Goal: Complete application form

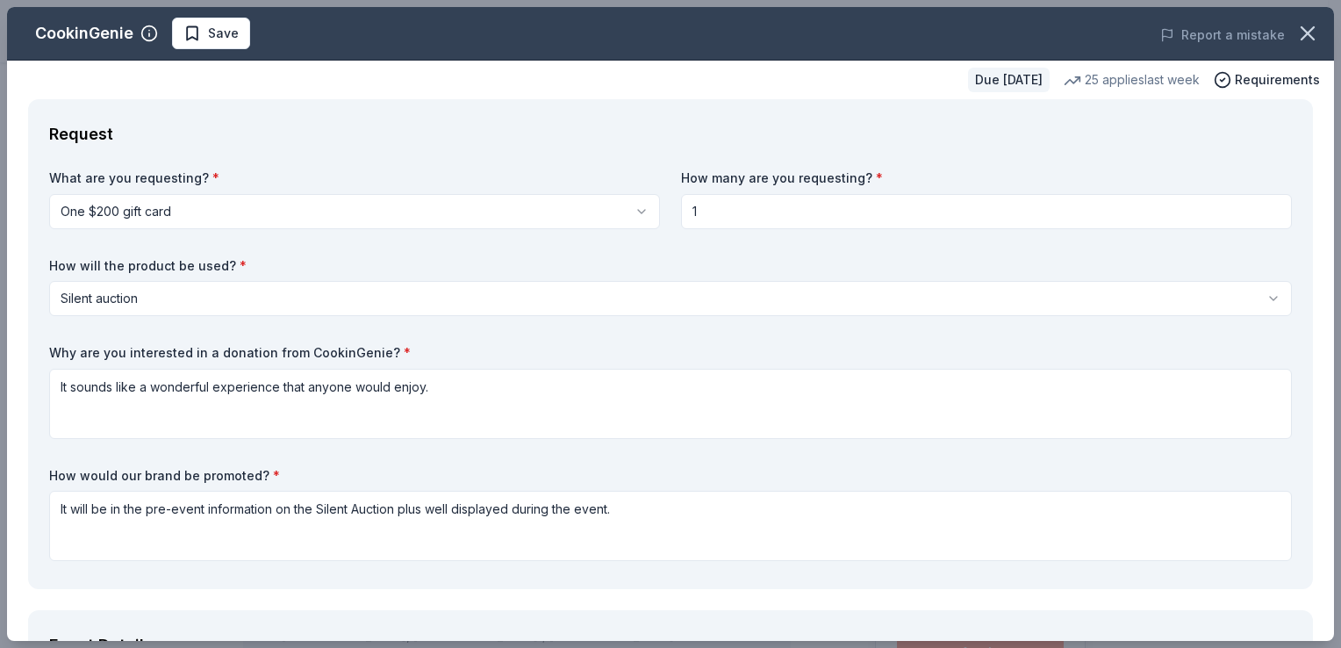
scroll to position [1, 0]
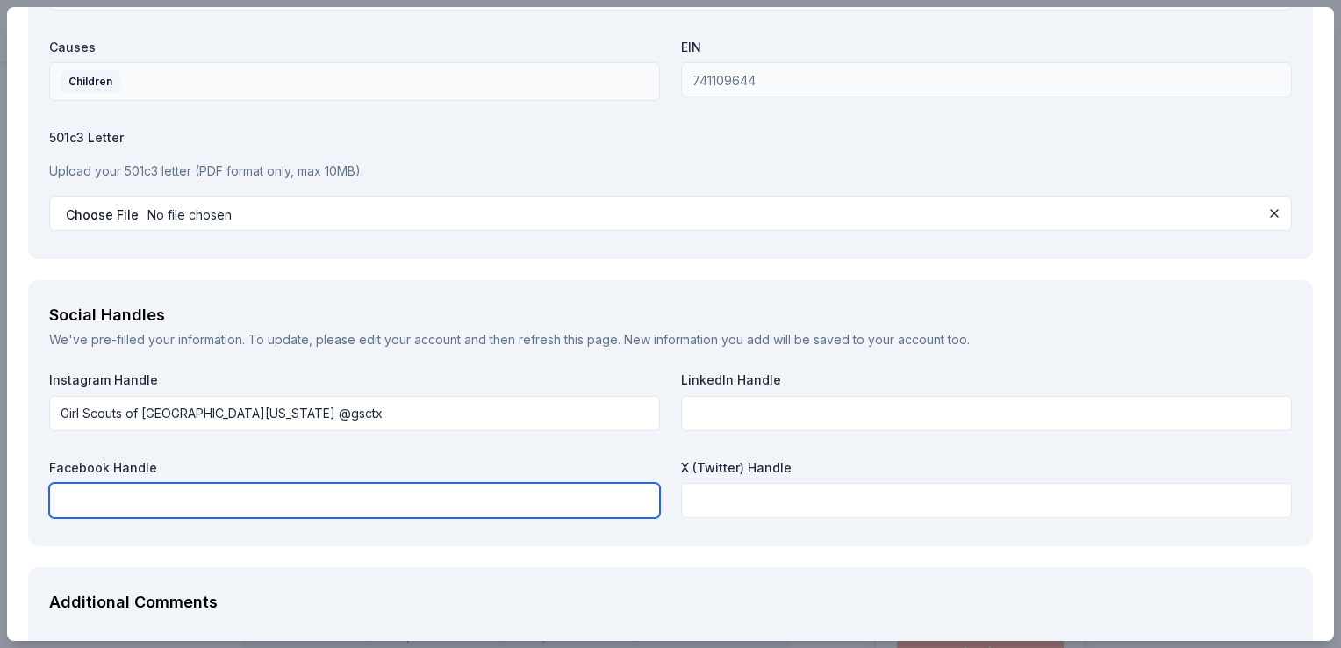
click at [359, 486] on input "text" at bounding box center [354, 500] width 611 height 35
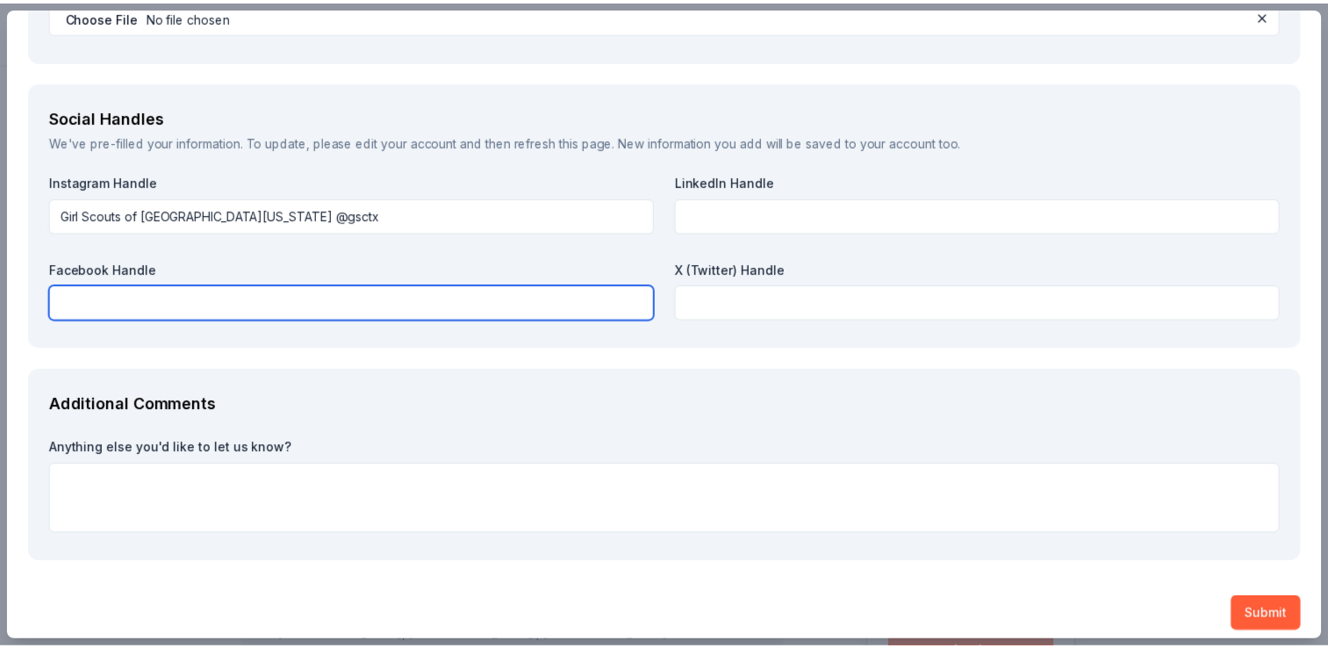
scroll to position [1963, 0]
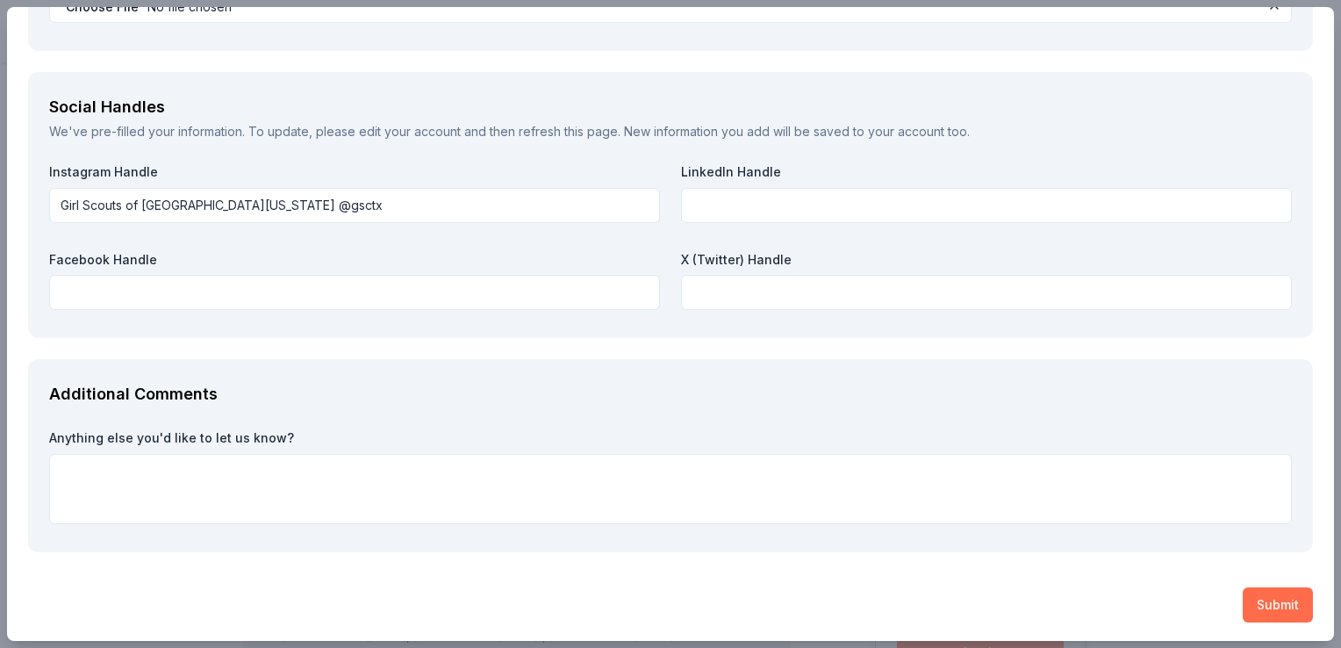
click at [1259, 595] on button "Submit" at bounding box center [1277, 604] width 70 height 35
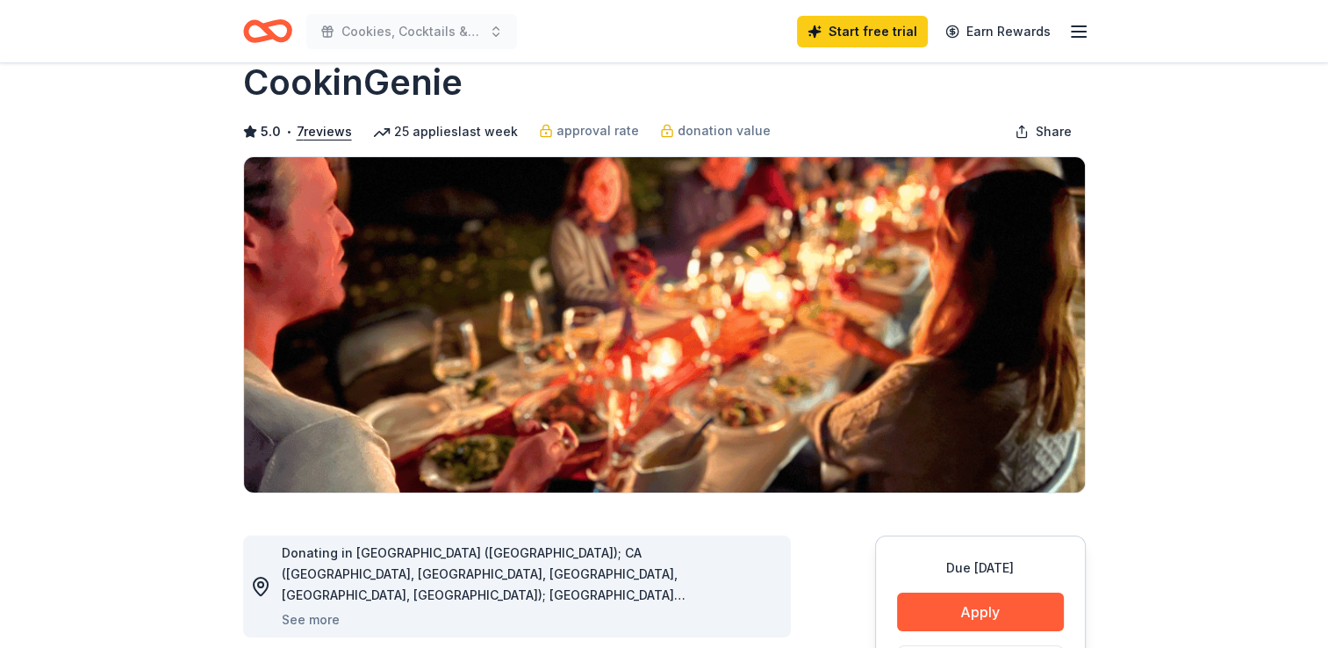
scroll to position [0, 0]
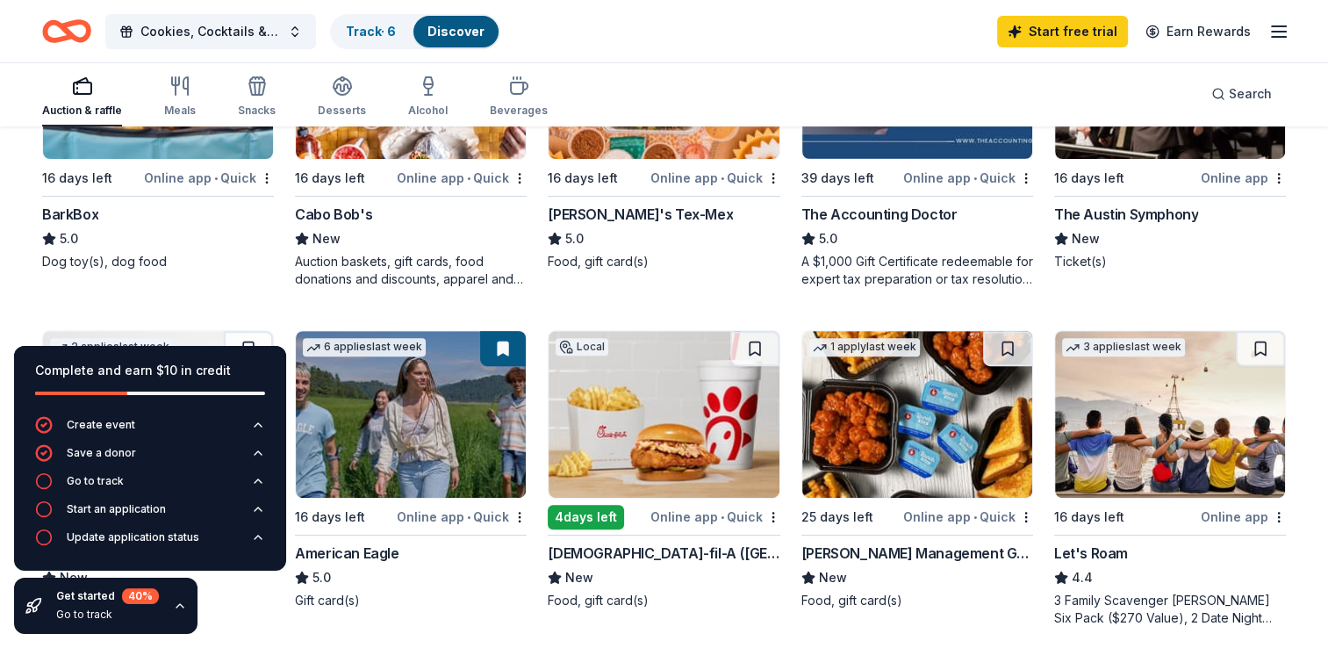
scroll to position [702, 0]
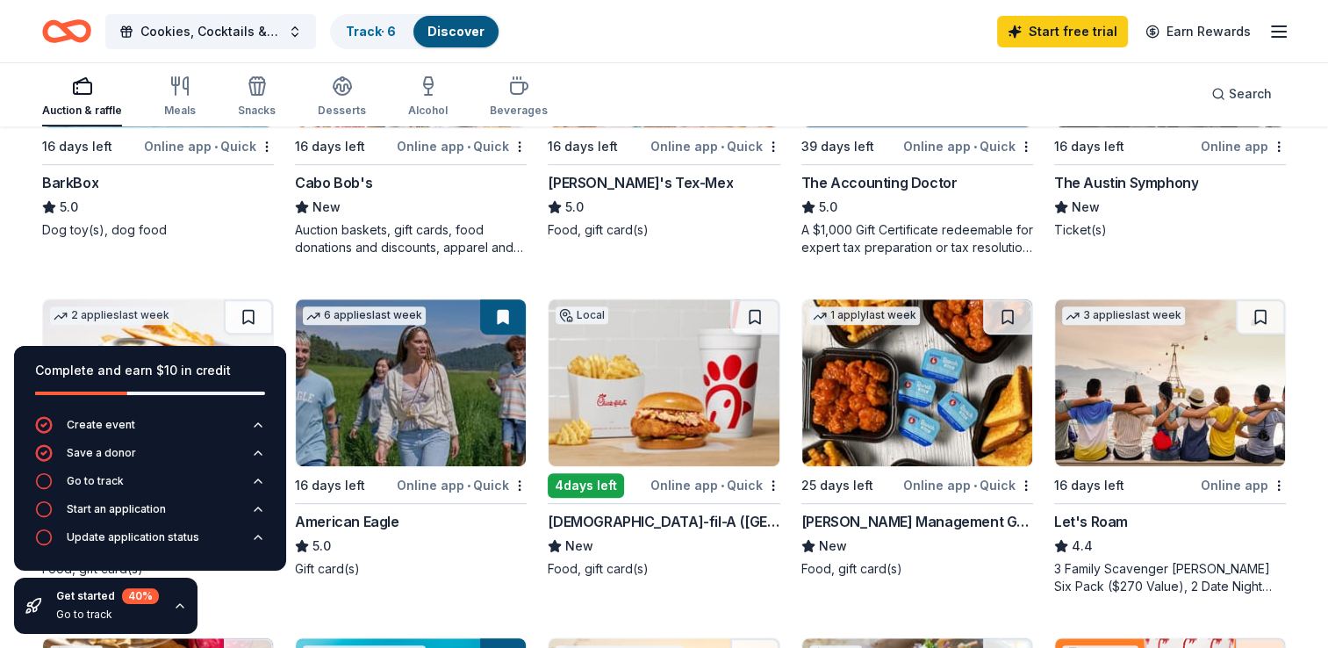
click at [376, 442] on img at bounding box center [411, 382] width 230 height 167
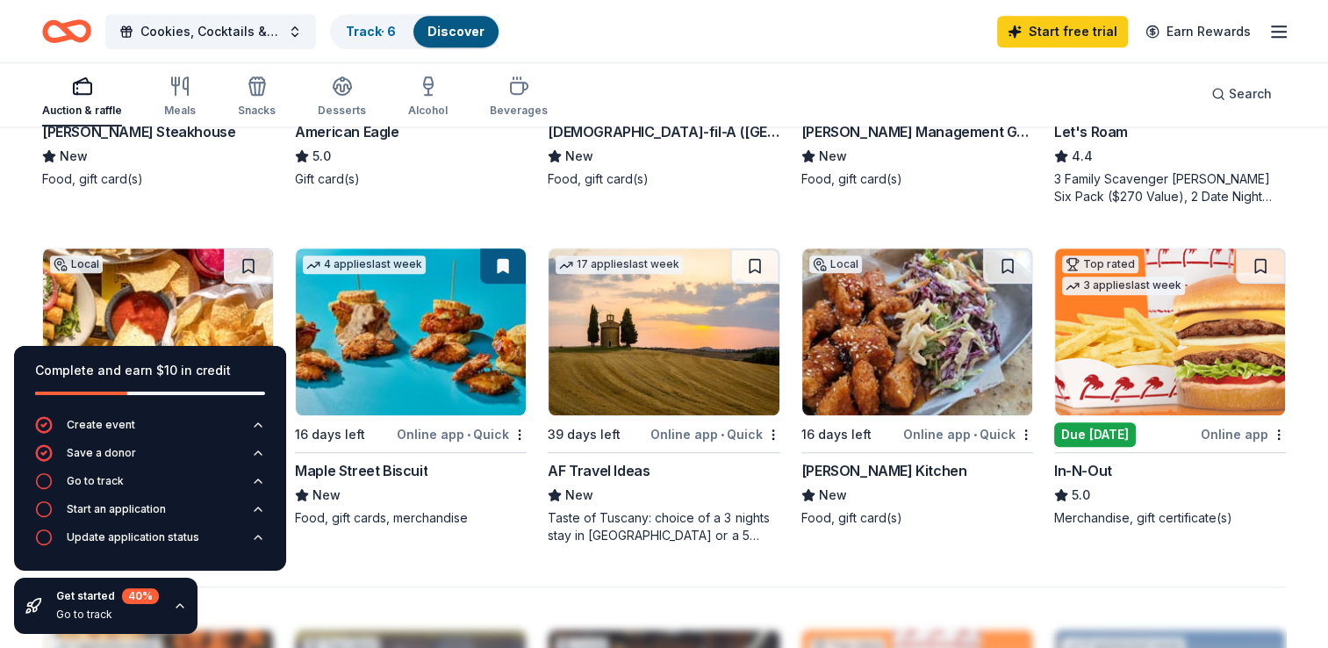
scroll to position [1053, 0]
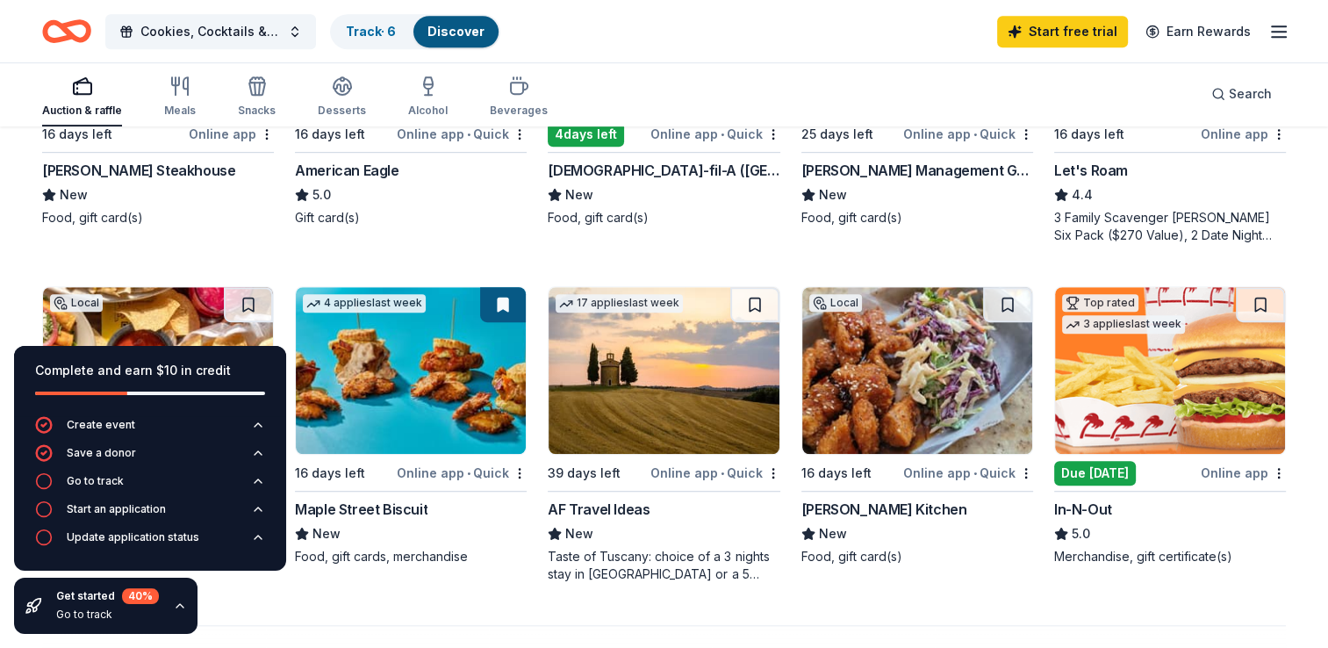
click at [684, 470] on div "Online app • Quick" at bounding box center [715, 473] width 130 height 22
click at [849, 440] on img at bounding box center [917, 370] width 230 height 167
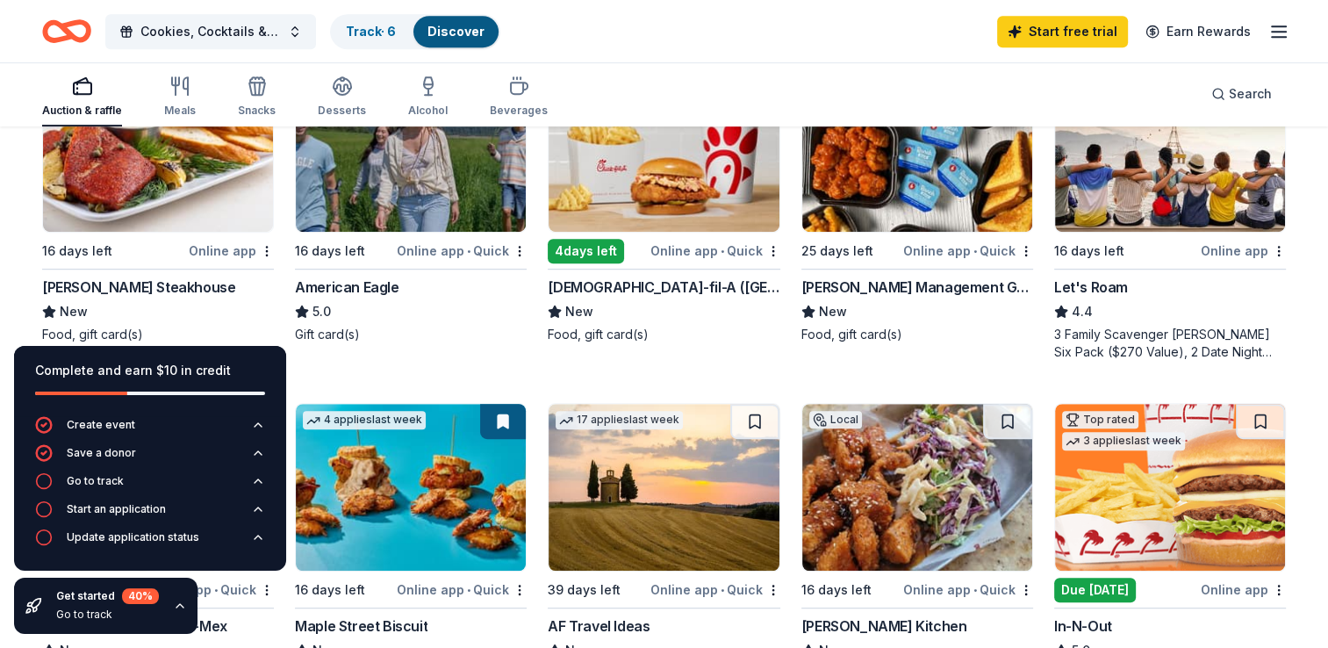
scroll to position [965, 0]
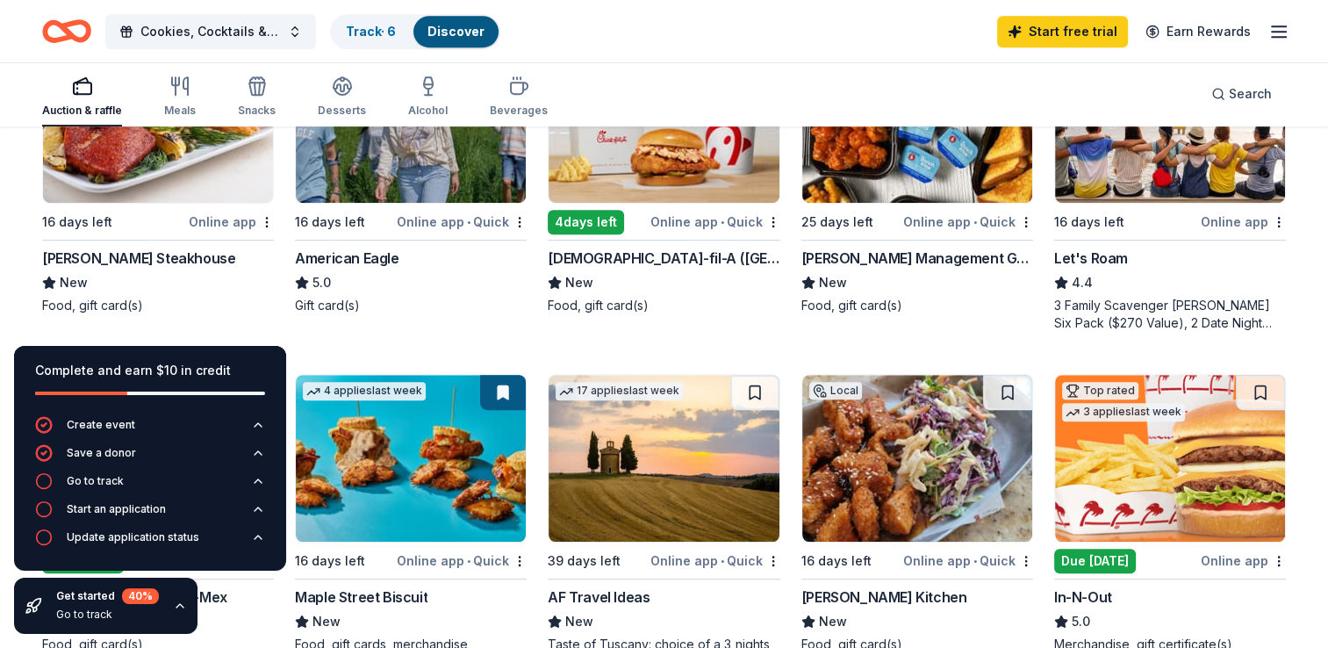
click at [124, 168] on img at bounding box center [158, 119] width 230 height 167
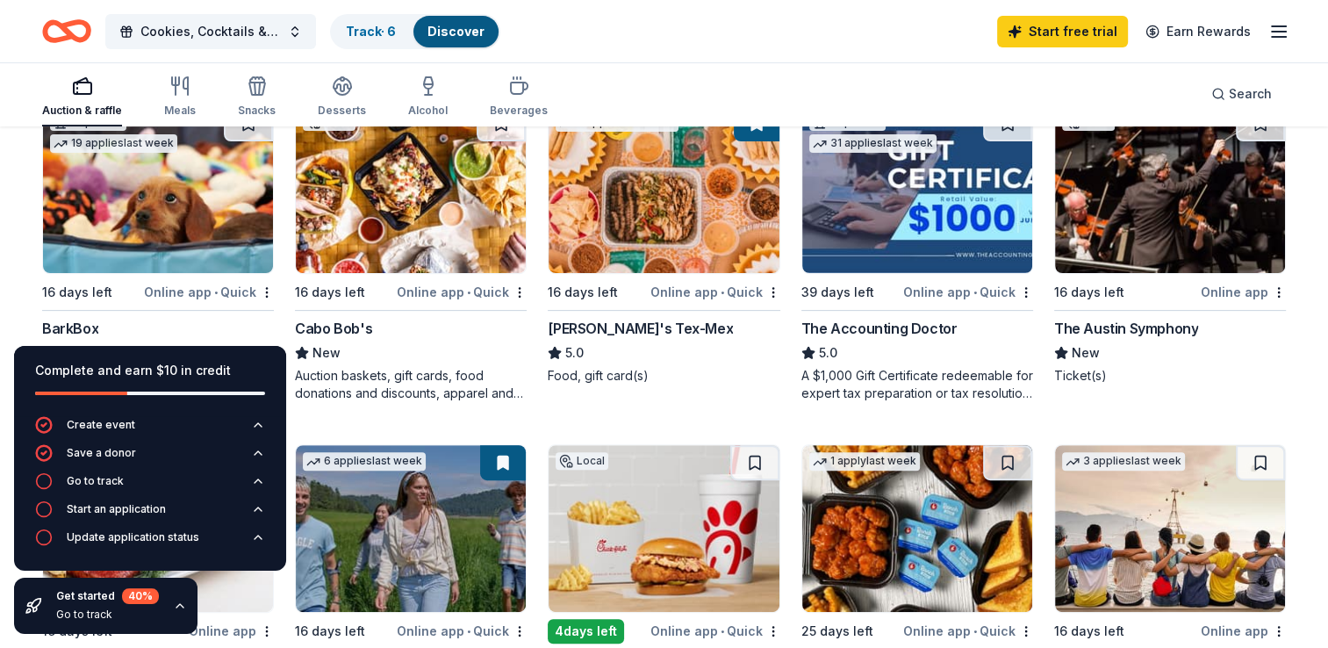
scroll to position [526, 0]
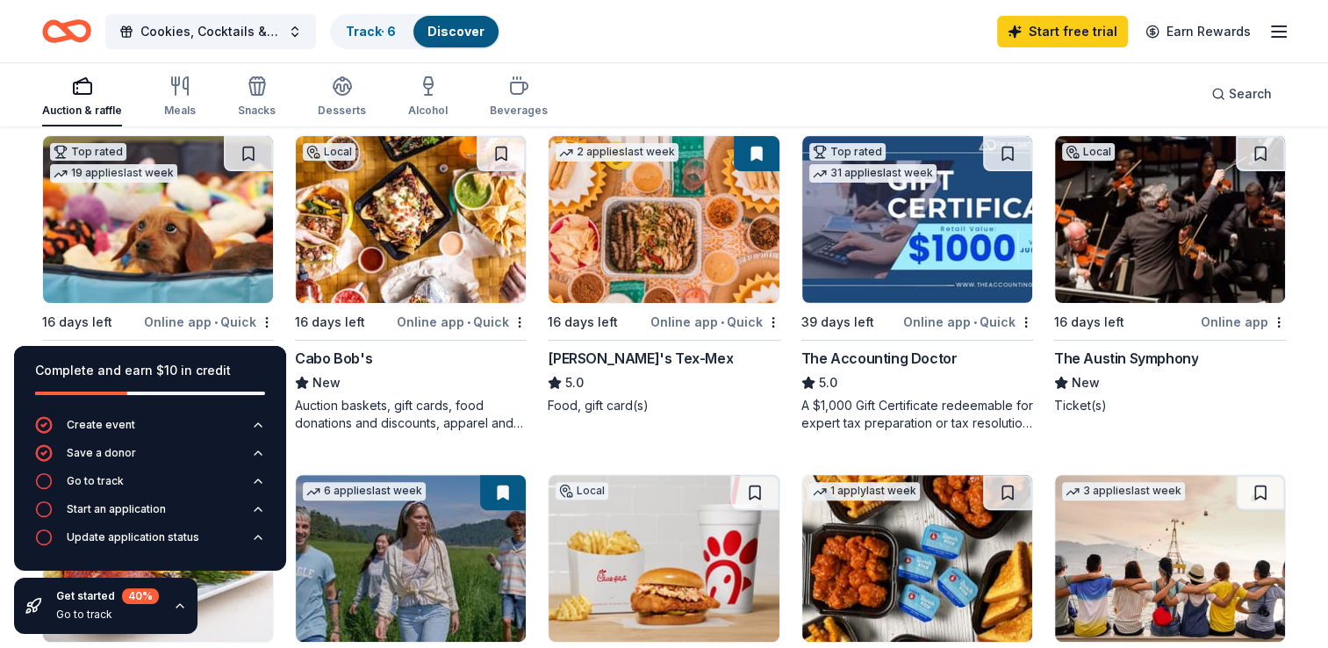
click at [340, 353] on div "Cabo Bob's" at bounding box center [333, 357] width 77 height 21
click at [1130, 355] on div "The Austin Symphony" at bounding box center [1126, 357] width 144 height 21
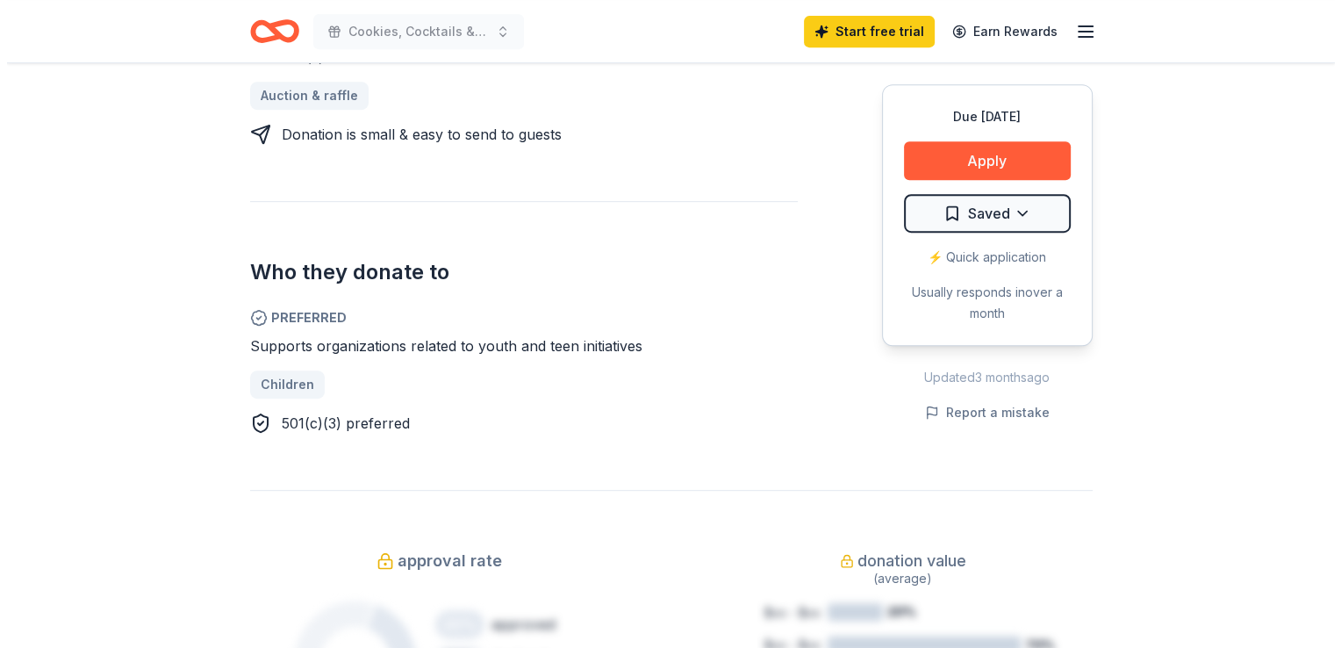
scroll to position [702, 0]
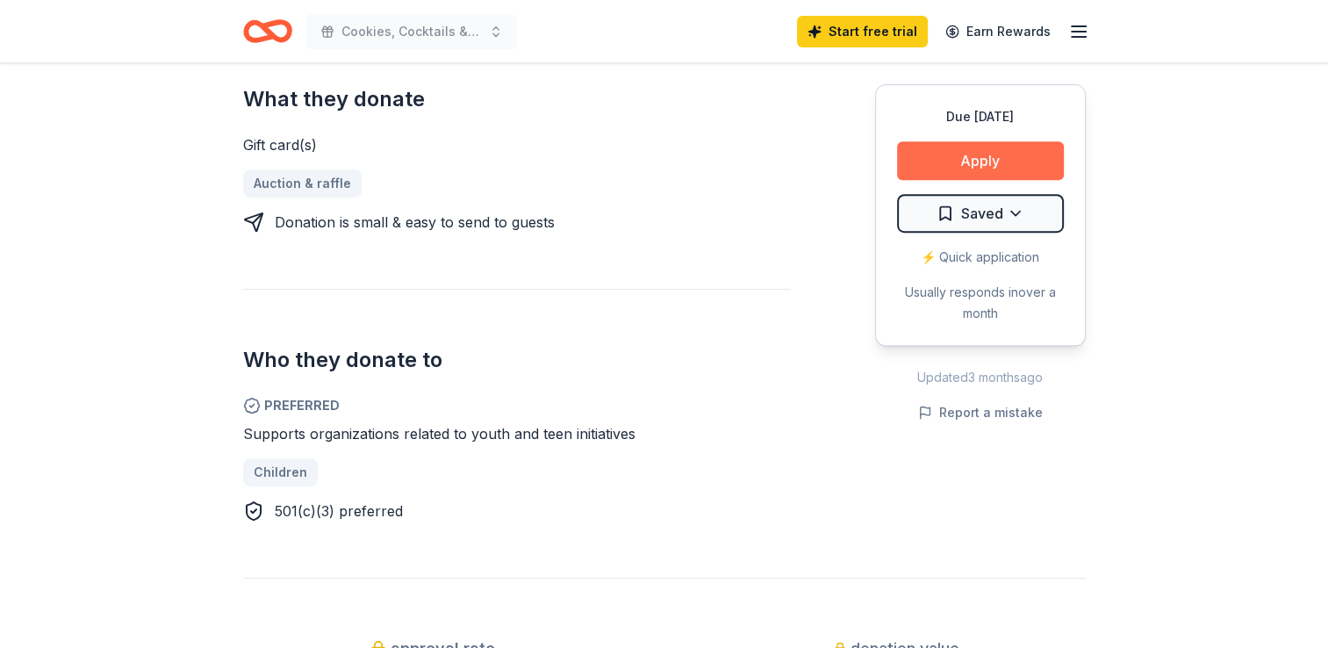
click at [986, 156] on button "Apply" at bounding box center [980, 160] width 167 height 39
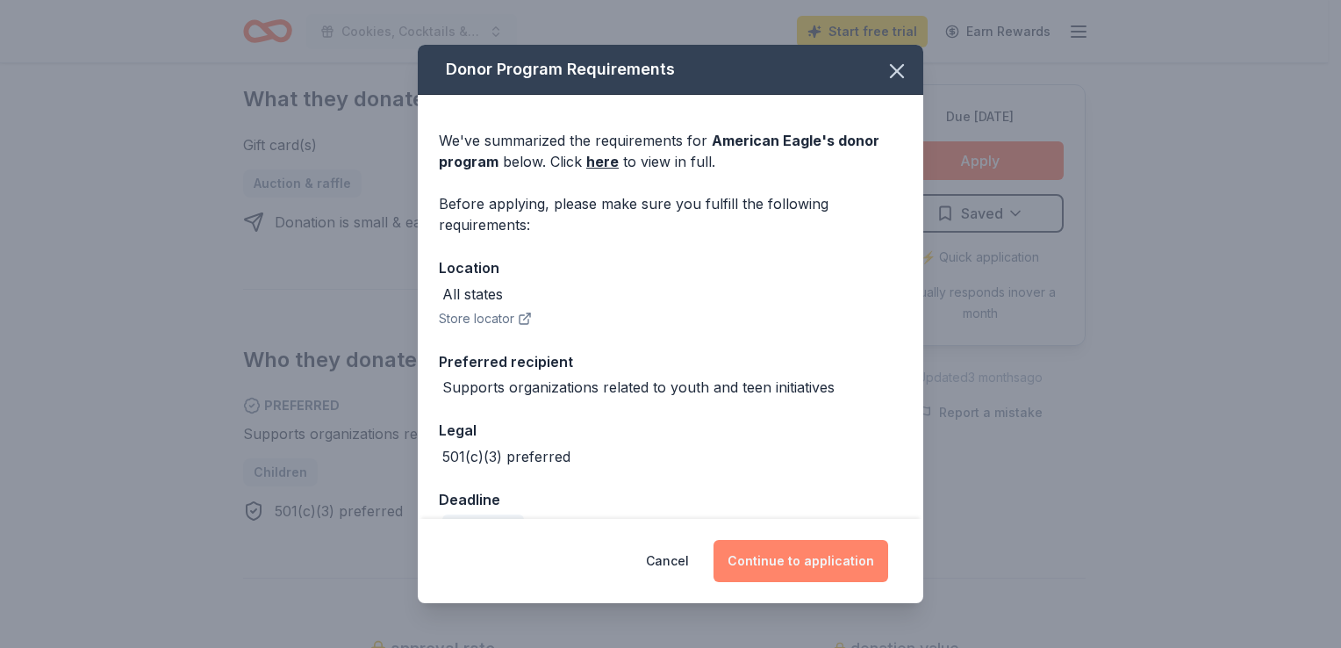
click at [791, 559] on button "Continue to application" at bounding box center [800, 561] width 175 height 42
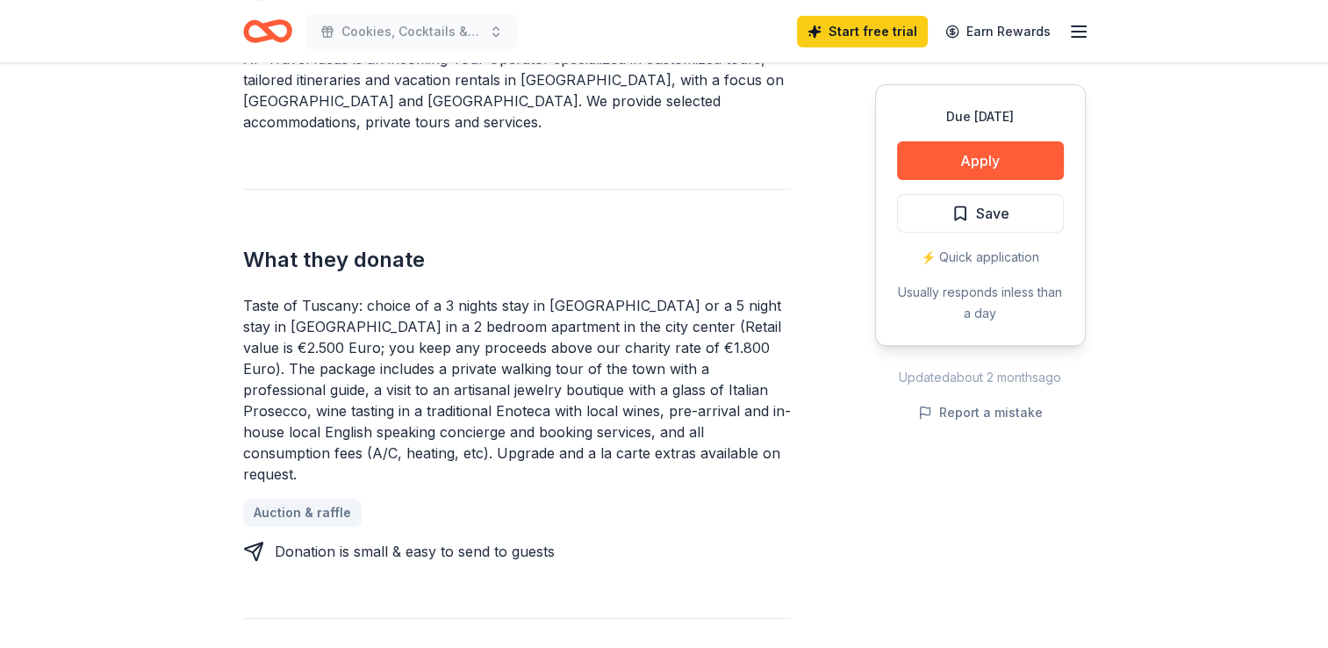
scroll to position [614, 0]
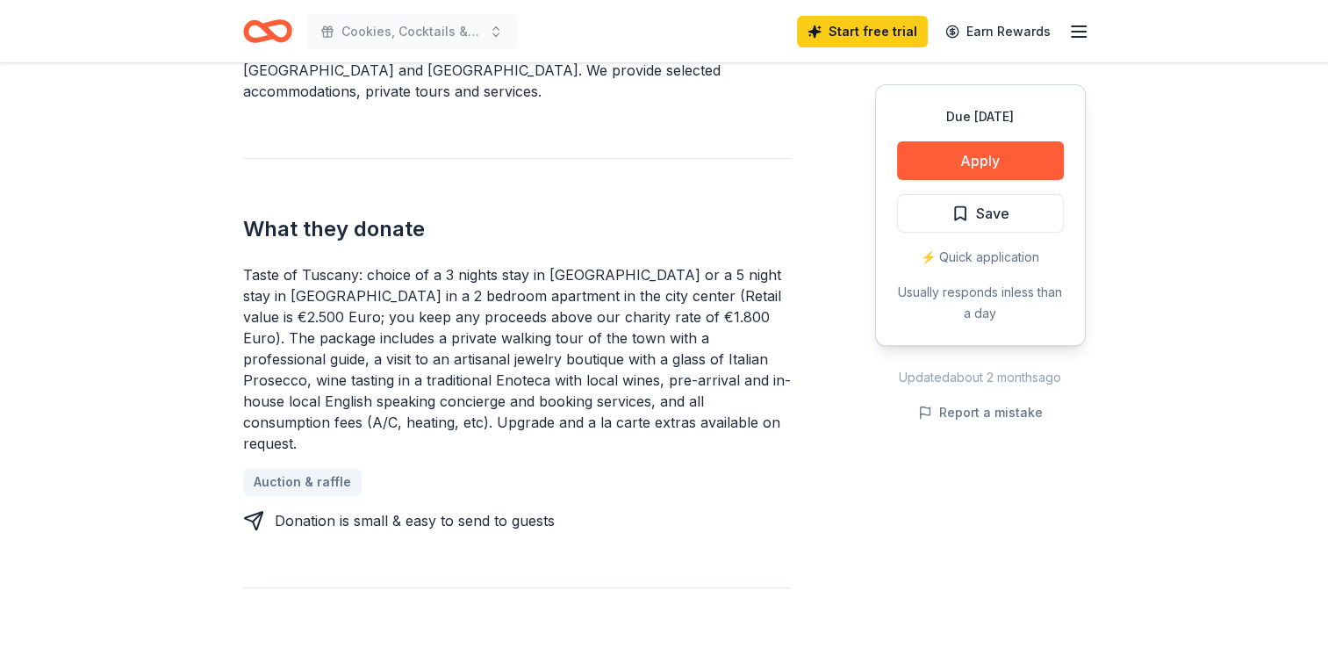
click at [501, 293] on div "Taste of Tuscany: choice of a 3 nights stay in [GEOGRAPHIC_DATA] or a 5 night s…" at bounding box center [517, 359] width 548 height 190
click at [505, 293] on div "Taste of Tuscany: choice of a 3 nights stay in [GEOGRAPHIC_DATA] or a 5 night s…" at bounding box center [517, 359] width 548 height 190
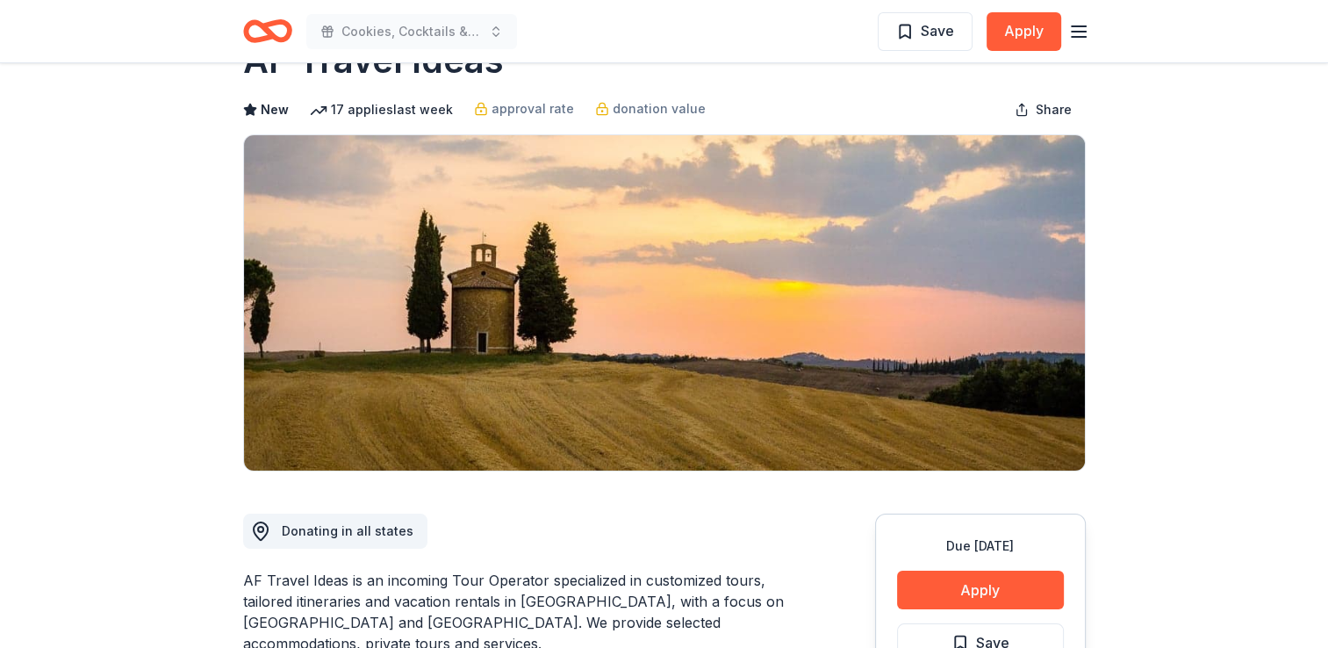
scroll to position [0, 0]
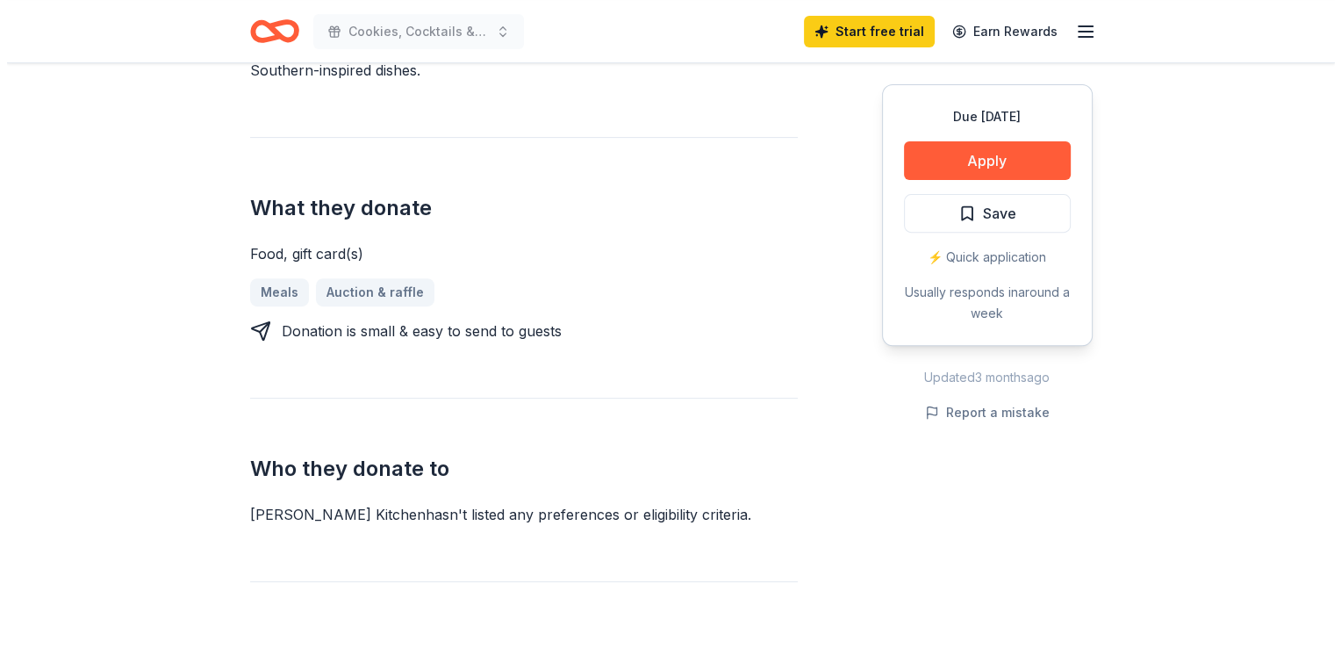
scroll to position [526, 0]
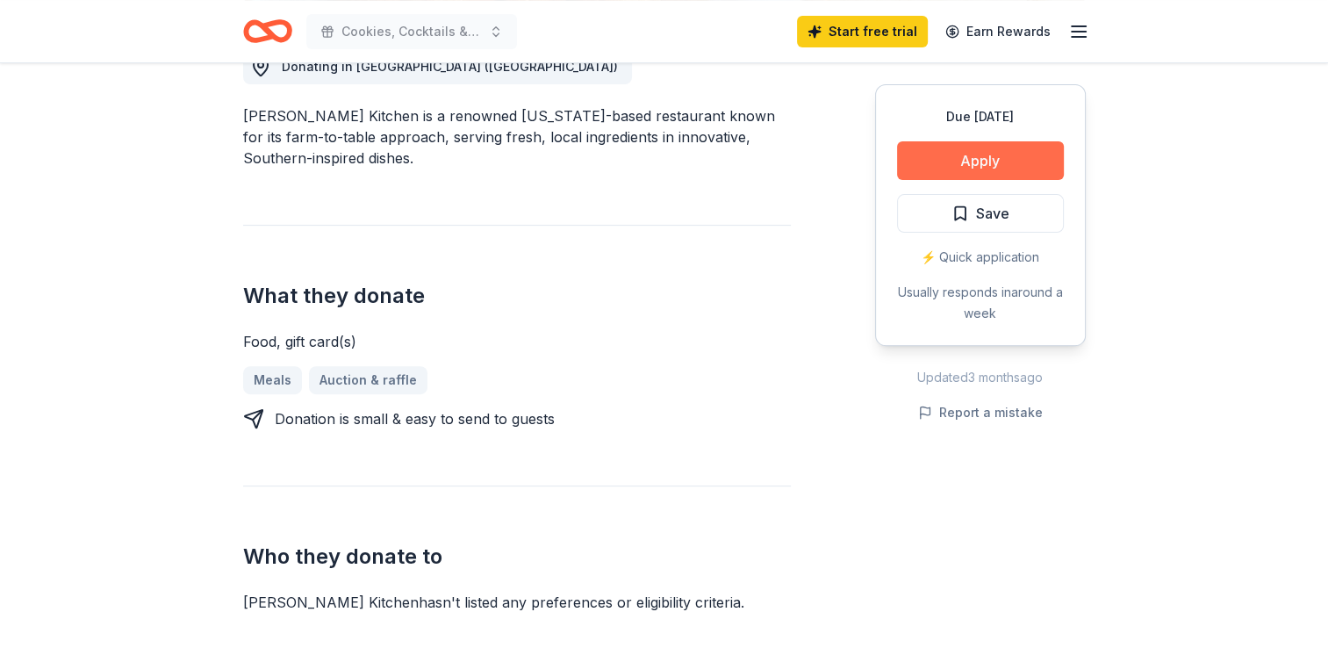
click at [982, 156] on button "Apply" at bounding box center [980, 160] width 167 height 39
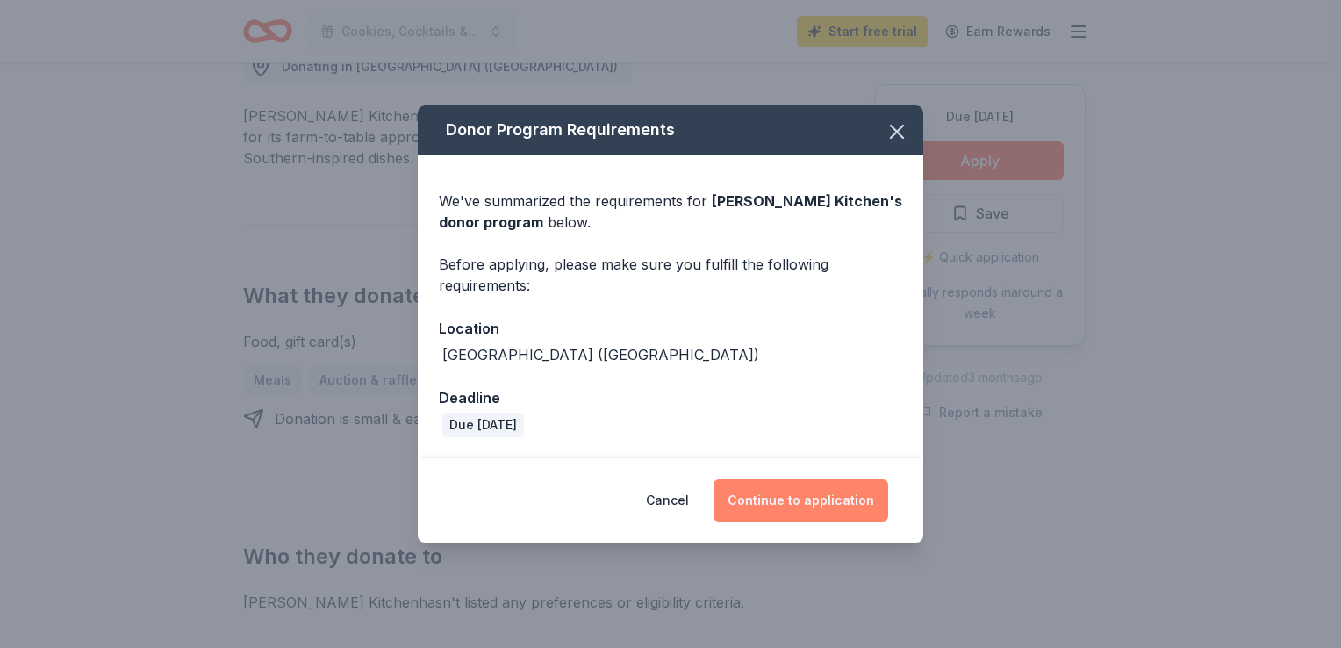
click at [783, 493] on button "Continue to application" at bounding box center [800, 500] width 175 height 42
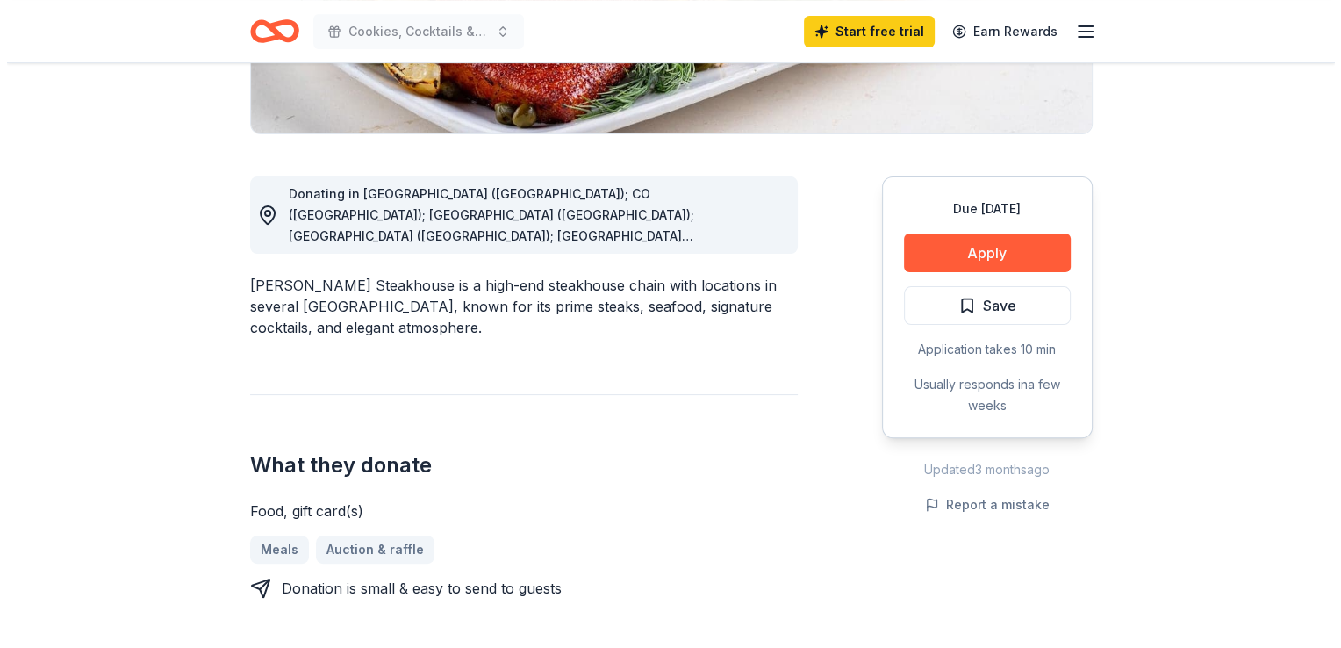
scroll to position [439, 0]
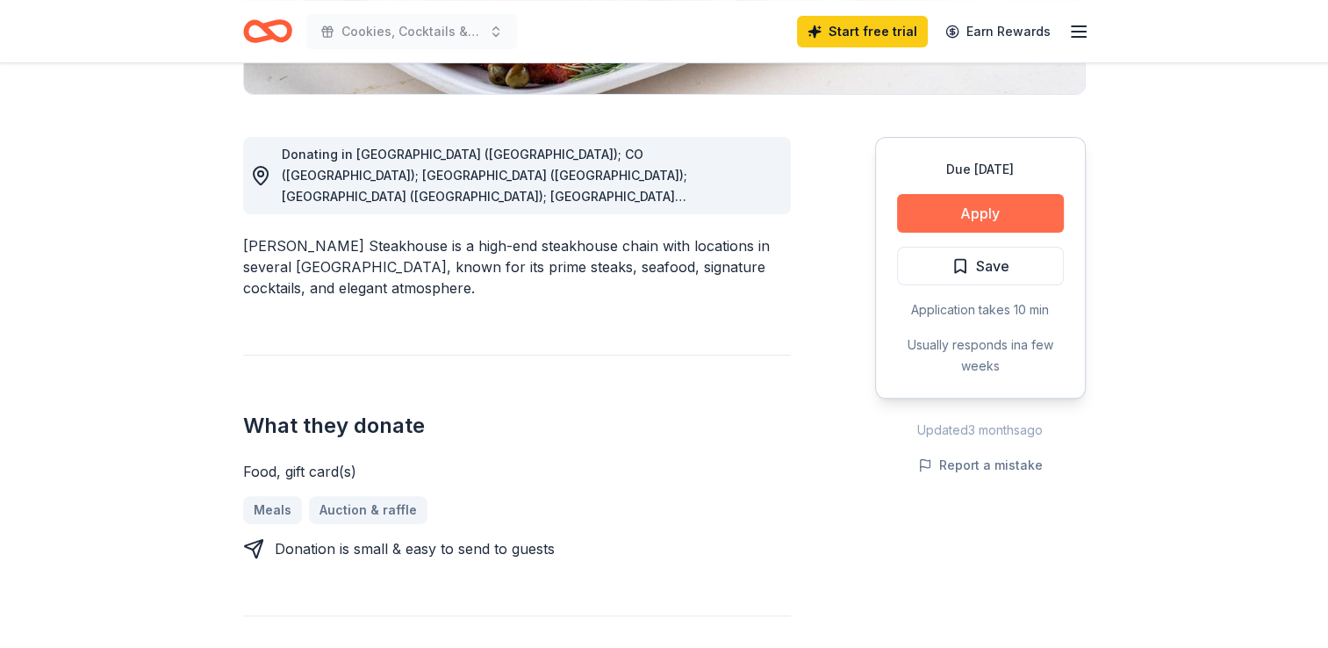
click at [966, 204] on button "Apply" at bounding box center [980, 213] width 167 height 39
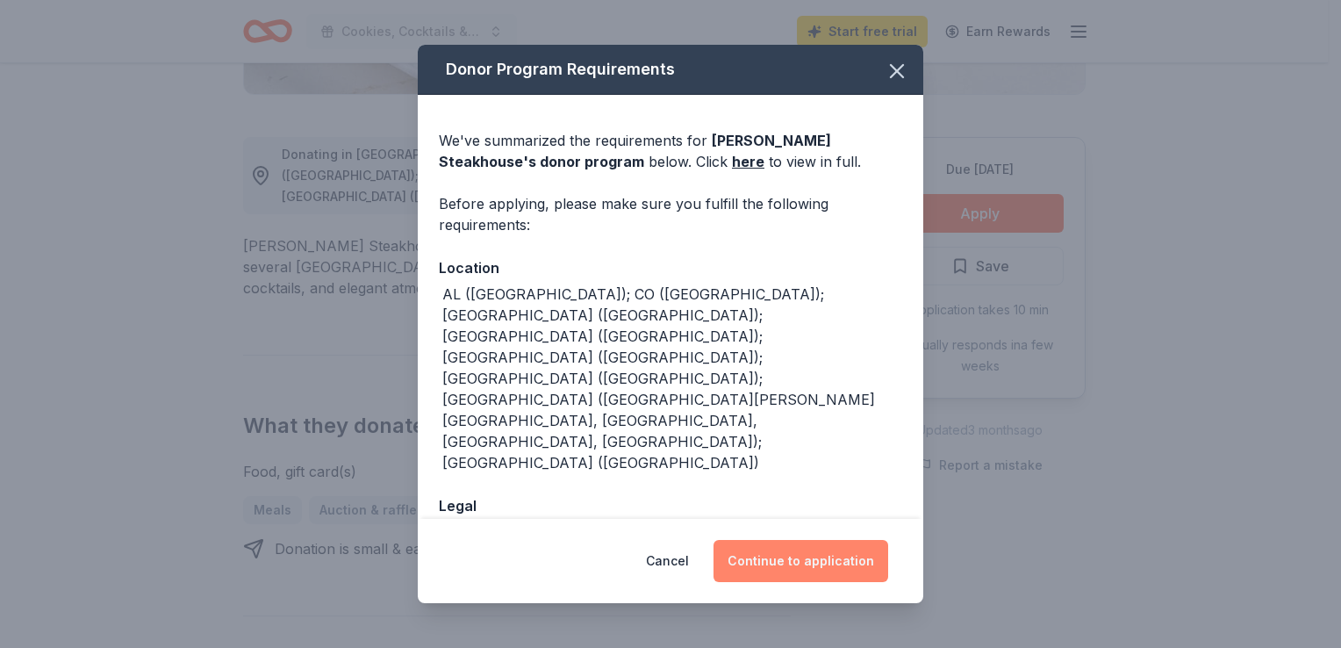
click at [772, 553] on button "Continue to application" at bounding box center [800, 561] width 175 height 42
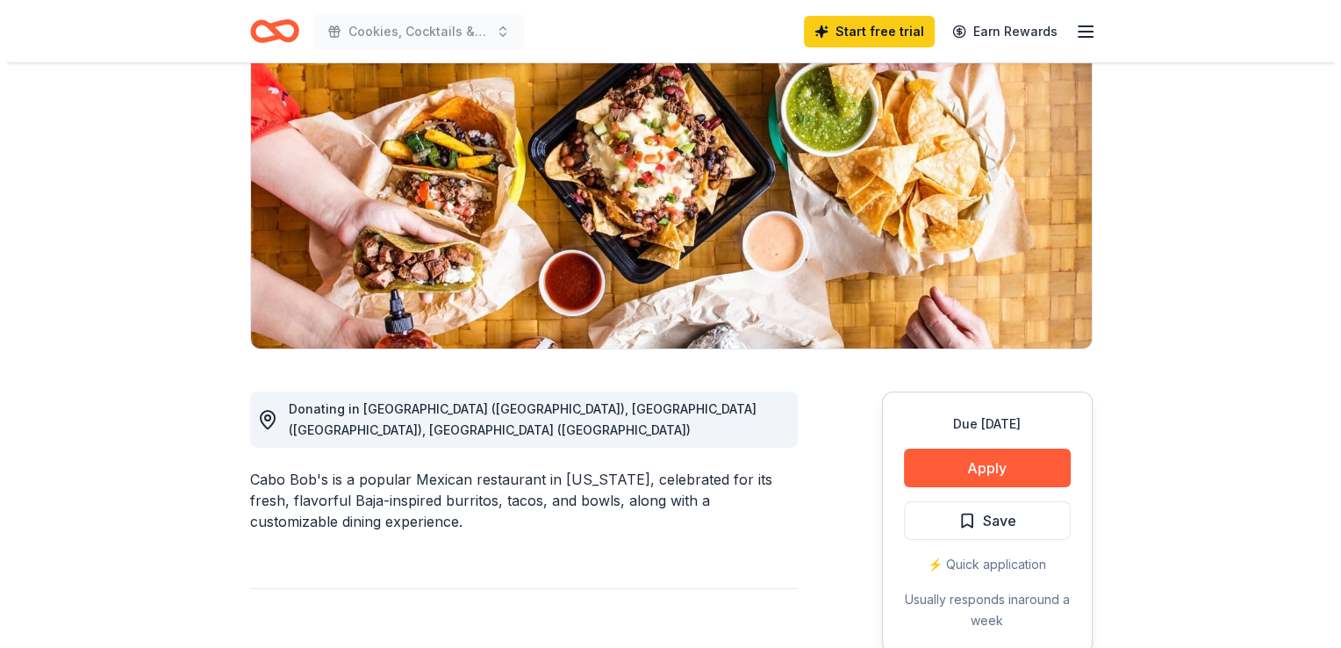
scroll to position [175, 0]
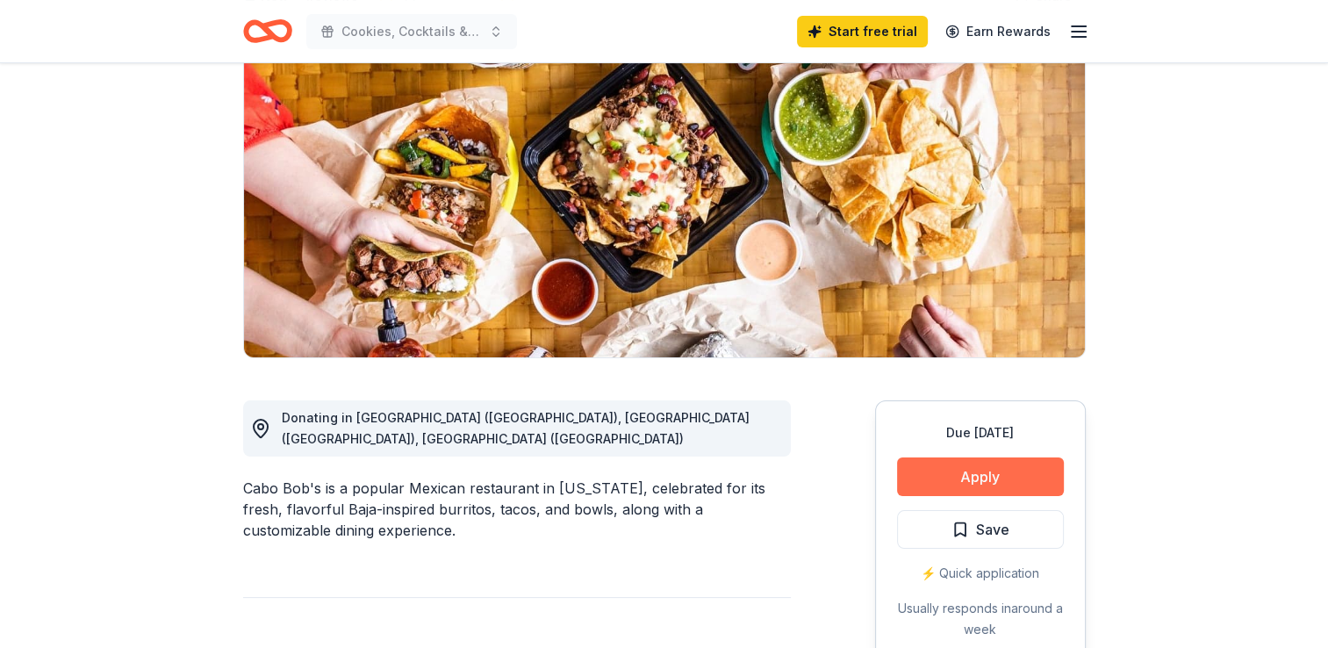
click at [963, 469] on button "Apply" at bounding box center [980, 476] width 167 height 39
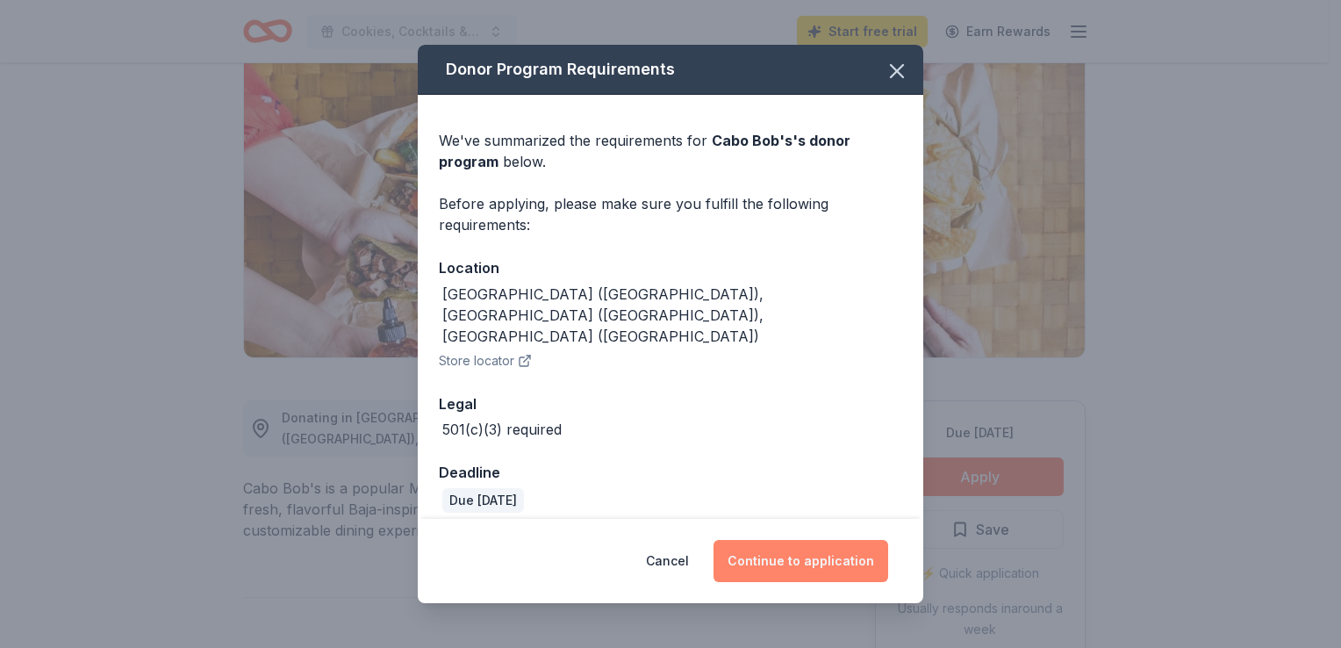
click at [790, 543] on button "Continue to application" at bounding box center [800, 561] width 175 height 42
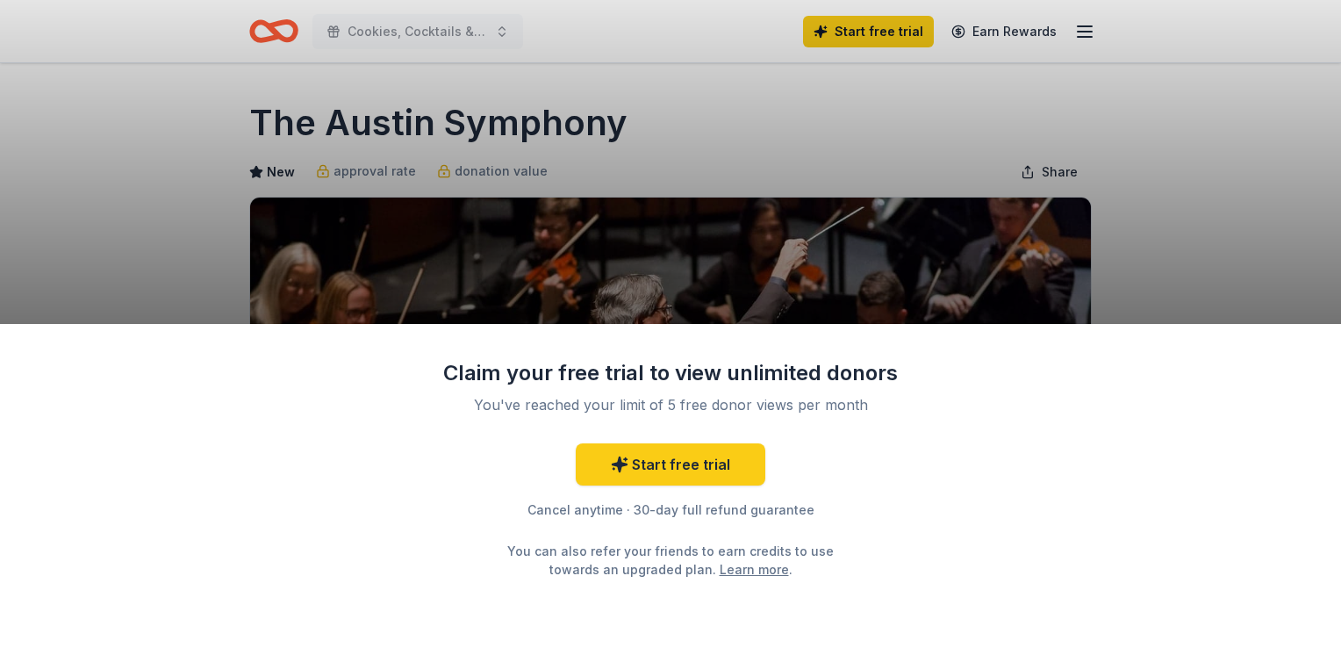
click at [717, 152] on div "Claim your free trial to view unlimited donors You've reached your limit of 5 f…" at bounding box center [670, 324] width 1341 height 648
click at [1141, 371] on div "Claim your free trial to view unlimited donors You've reached your limit of 5 f…" at bounding box center [670, 486] width 1341 height 324
click at [741, 133] on div "Claim your free trial to view unlimited donors You've reached your limit of 5 f…" at bounding box center [670, 324] width 1341 height 648
click at [87, 227] on div "Claim your free trial to view unlimited donors You've reached your limit of 5 f…" at bounding box center [670, 324] width 1341 height 648
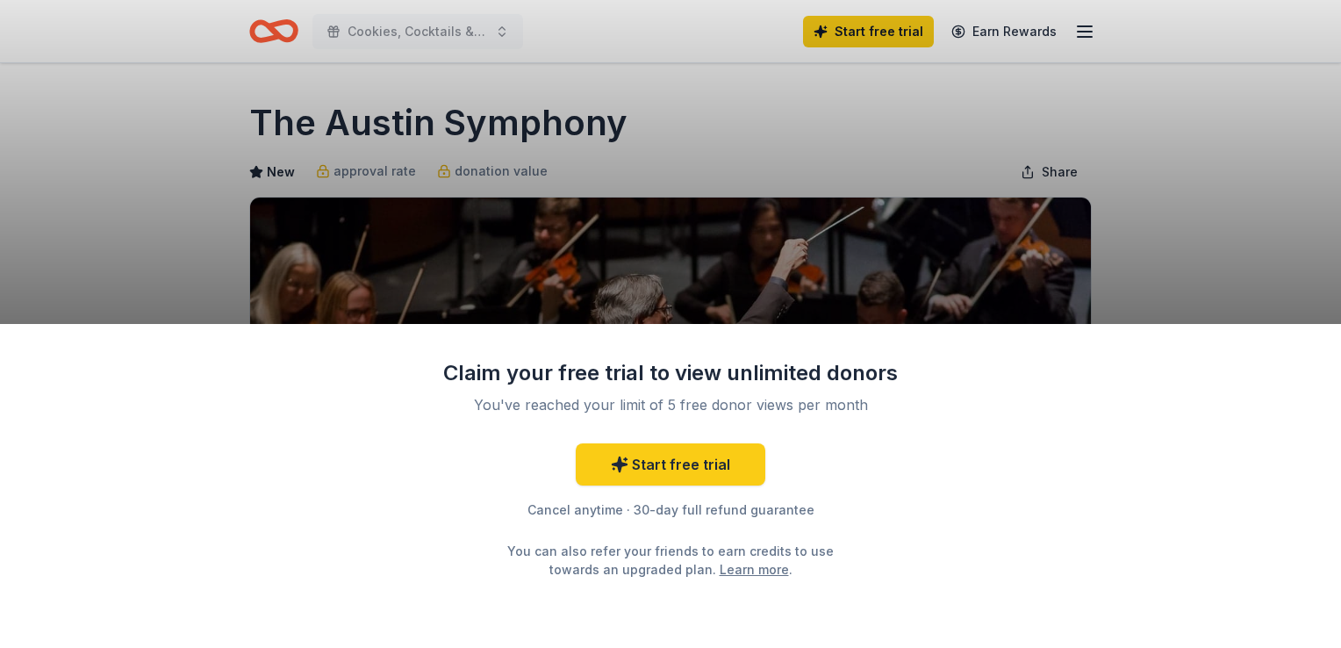
click at [87, 227] on div "Claim your free trial to view unlimited donors You've reached your limit of 5 f…" at bounding box center [670, 324] width 1341 height 648
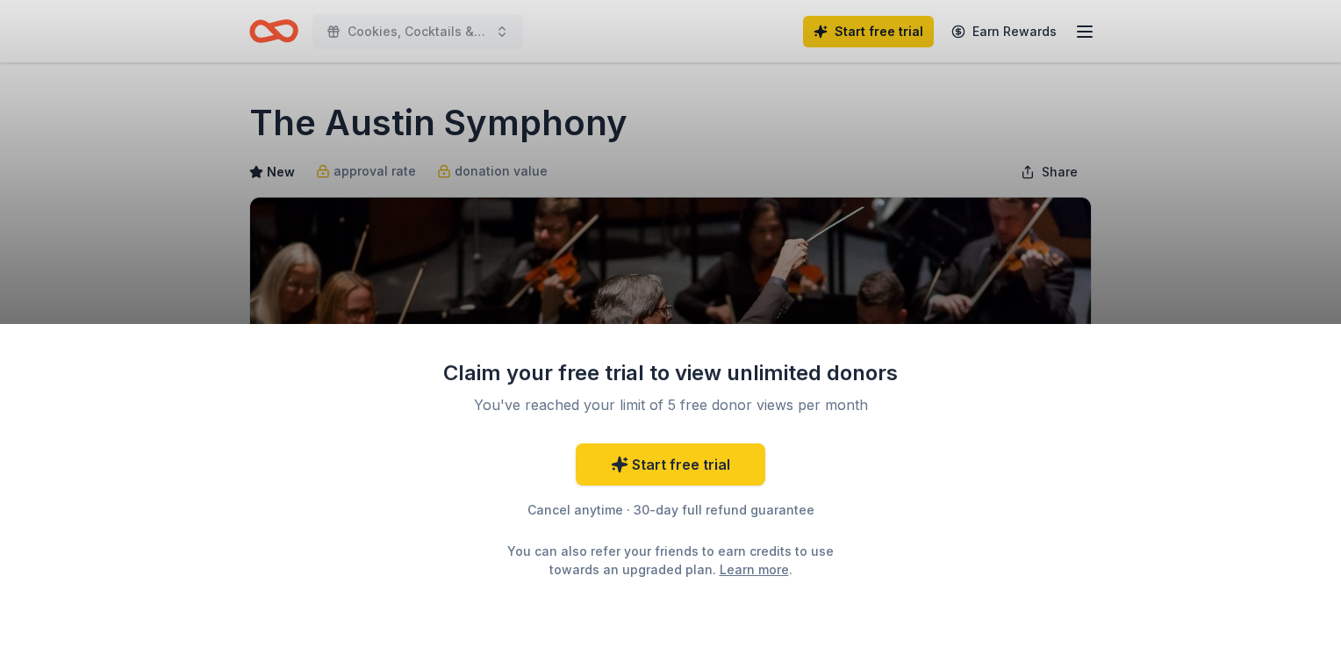
click at [87, 227] on div "Claim your free trial to view unlimited donors You've reached your limit of 5 f…" at bounding box center [670, 324] width 1341 height 648
